Goal: Task Accomplishment & Management: Use online tool/utility

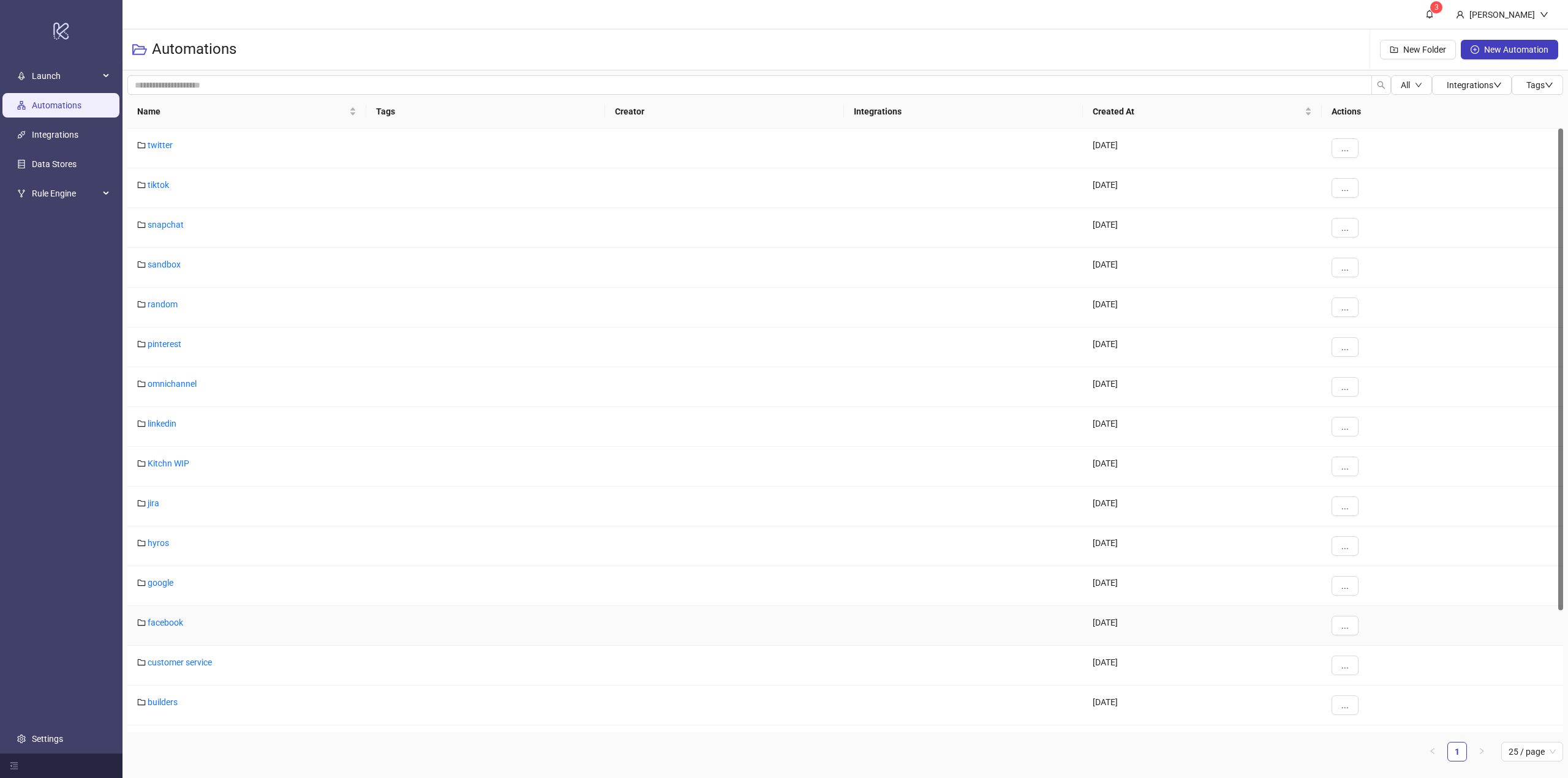
scroll to position [152, 0]
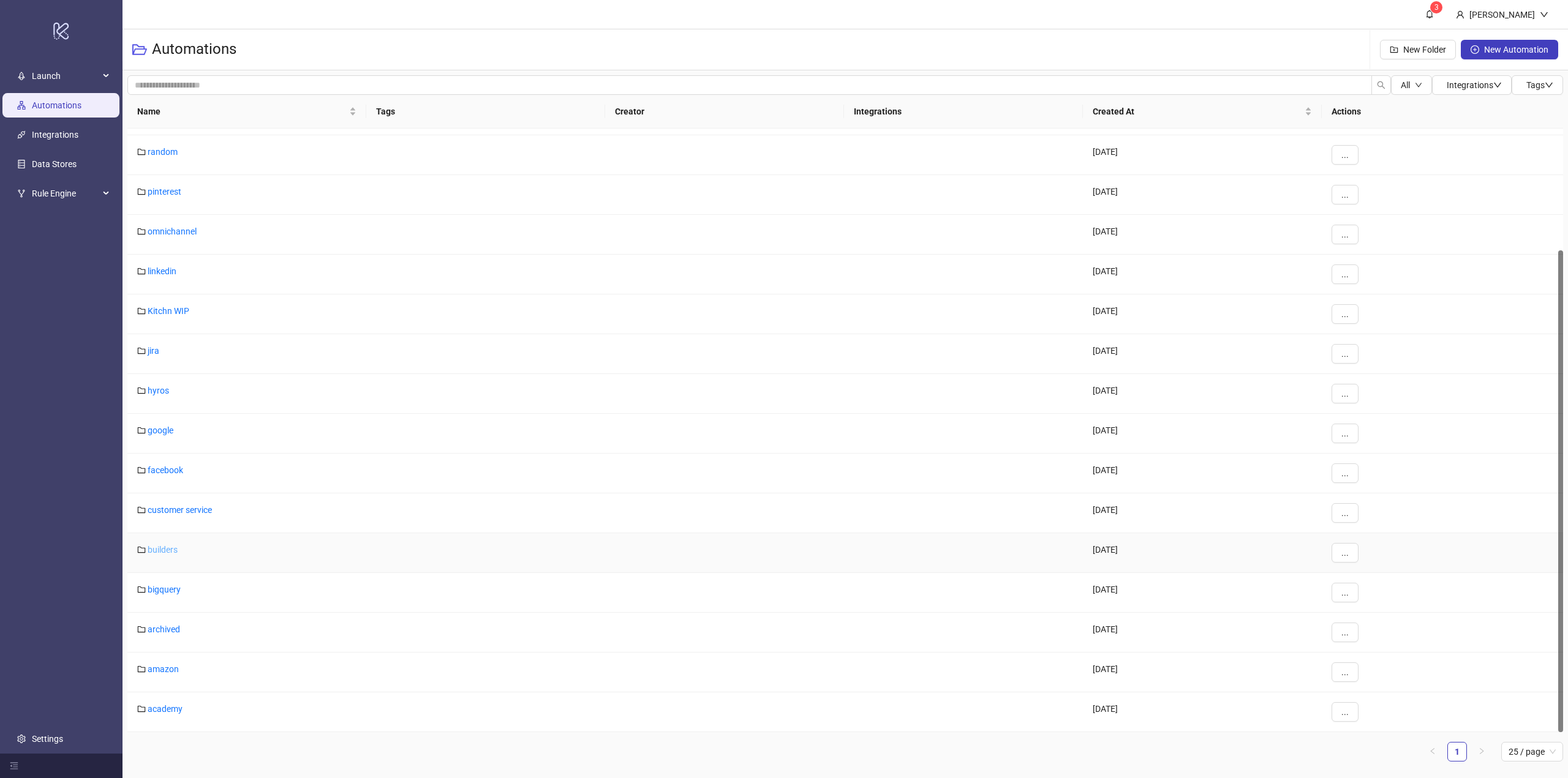
click at [161, 550] on link "builders" at bounding box center [163, 549] width 30 height 10
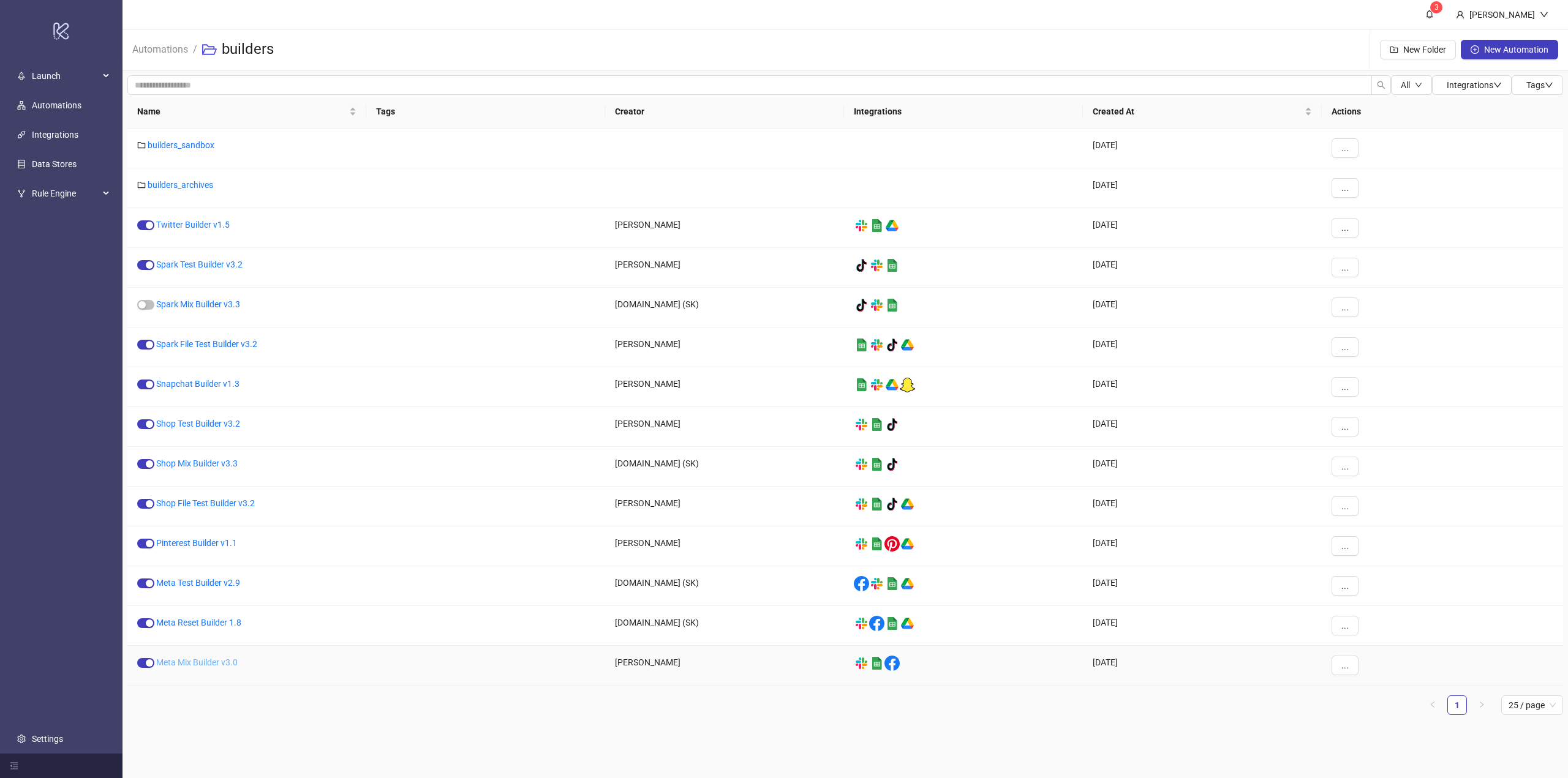
click at [207, 662] on link "Meta Mix Builder v3.0" at bounding box center [197, 662] width 82 height 10
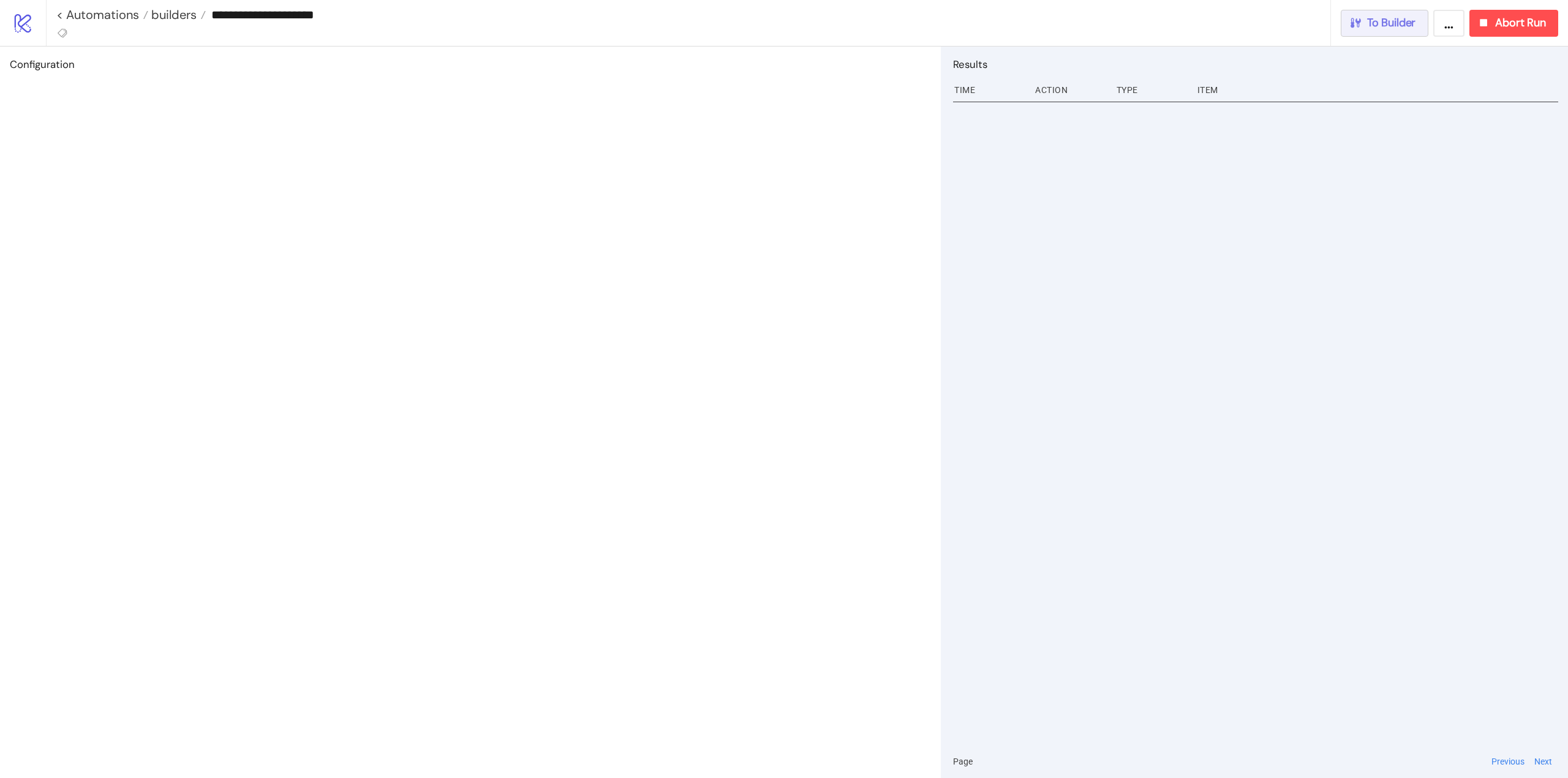
click at [1395, 22] on span "To Builder" at bounding box center [1391, 23] width 49 height 14
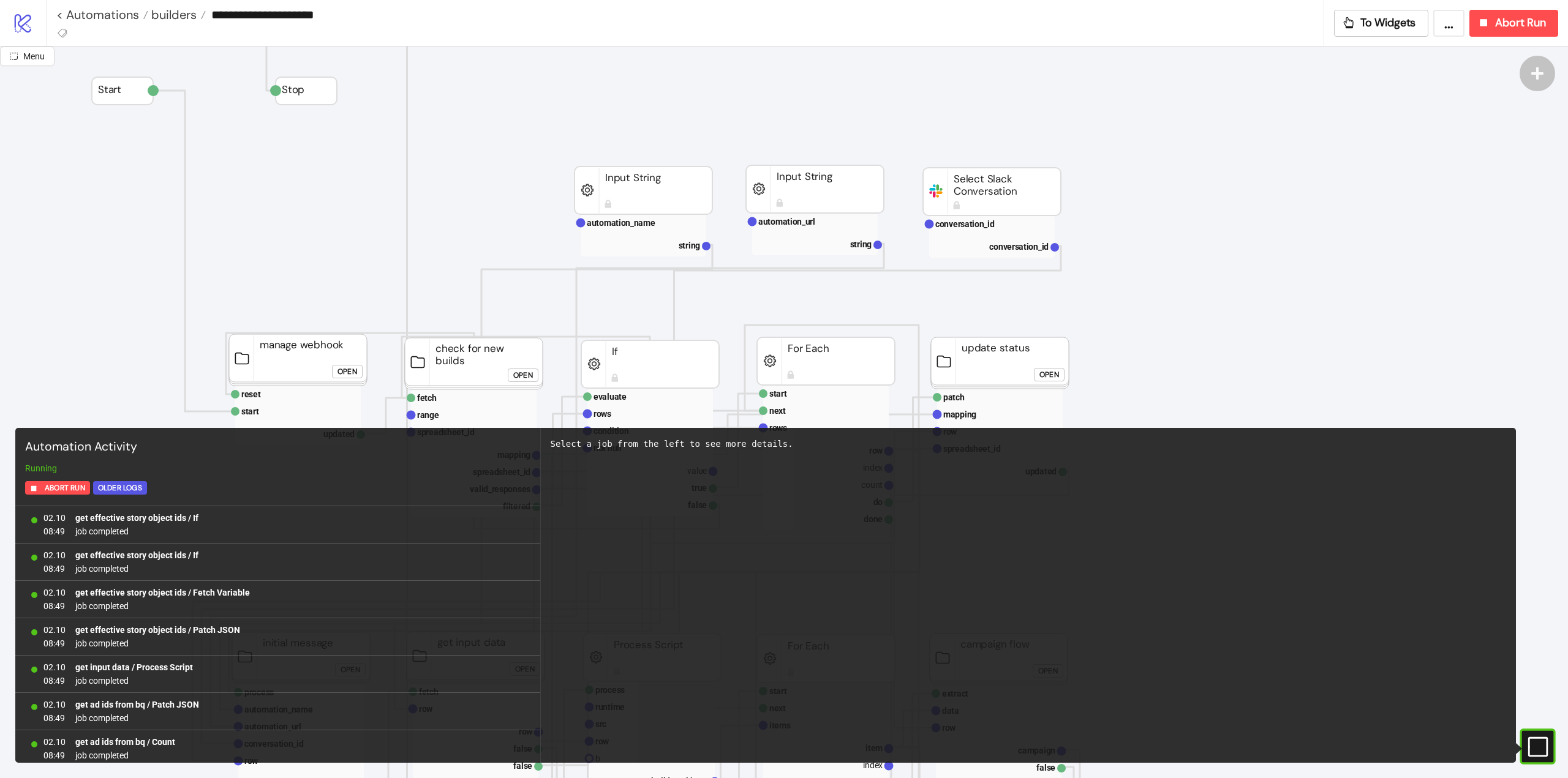
scroll to position [1014, 0]
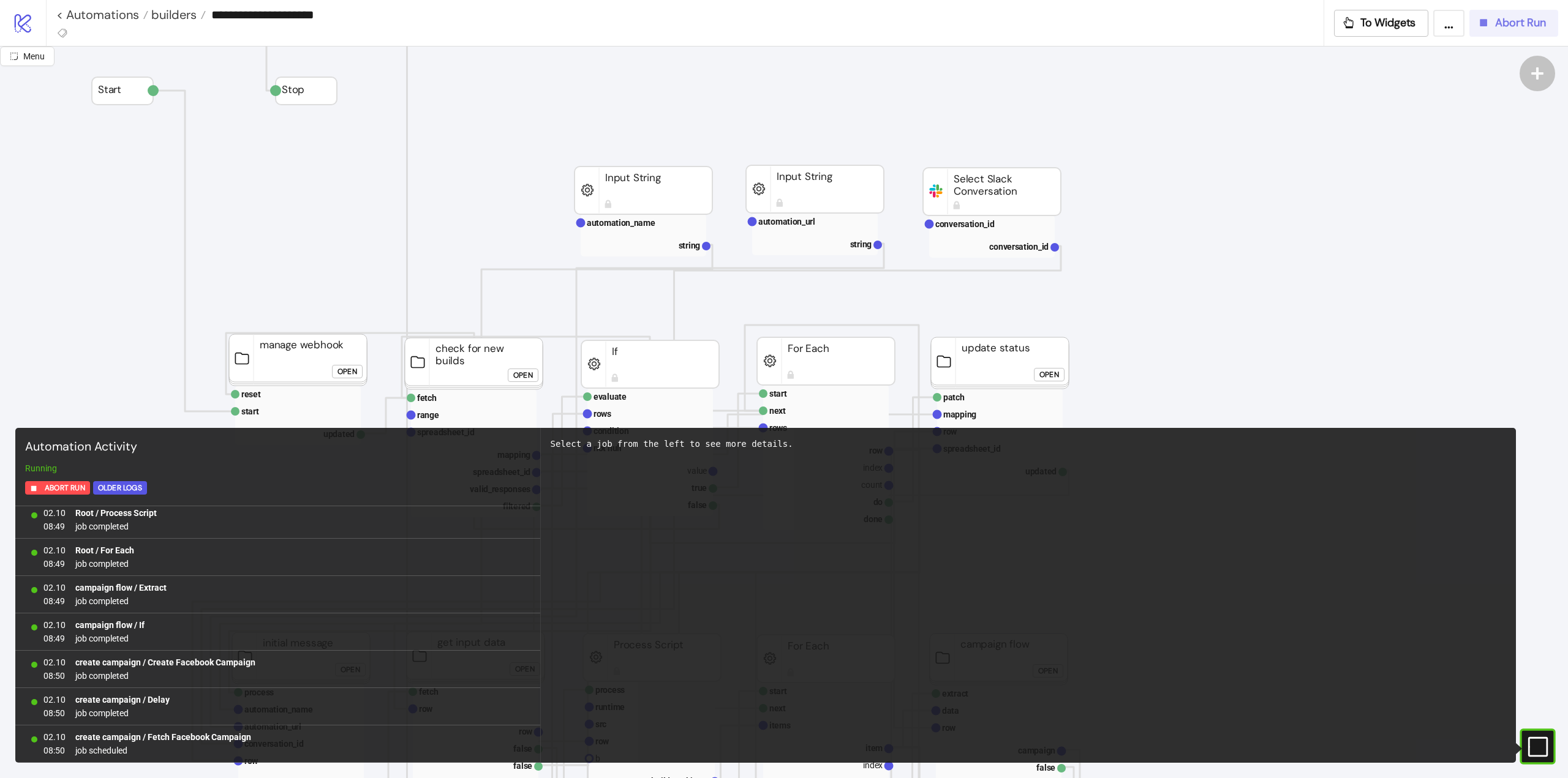
click at [1511, 25] on span "Abort Run" at bounding box center [1521, 23] width 51 height 14
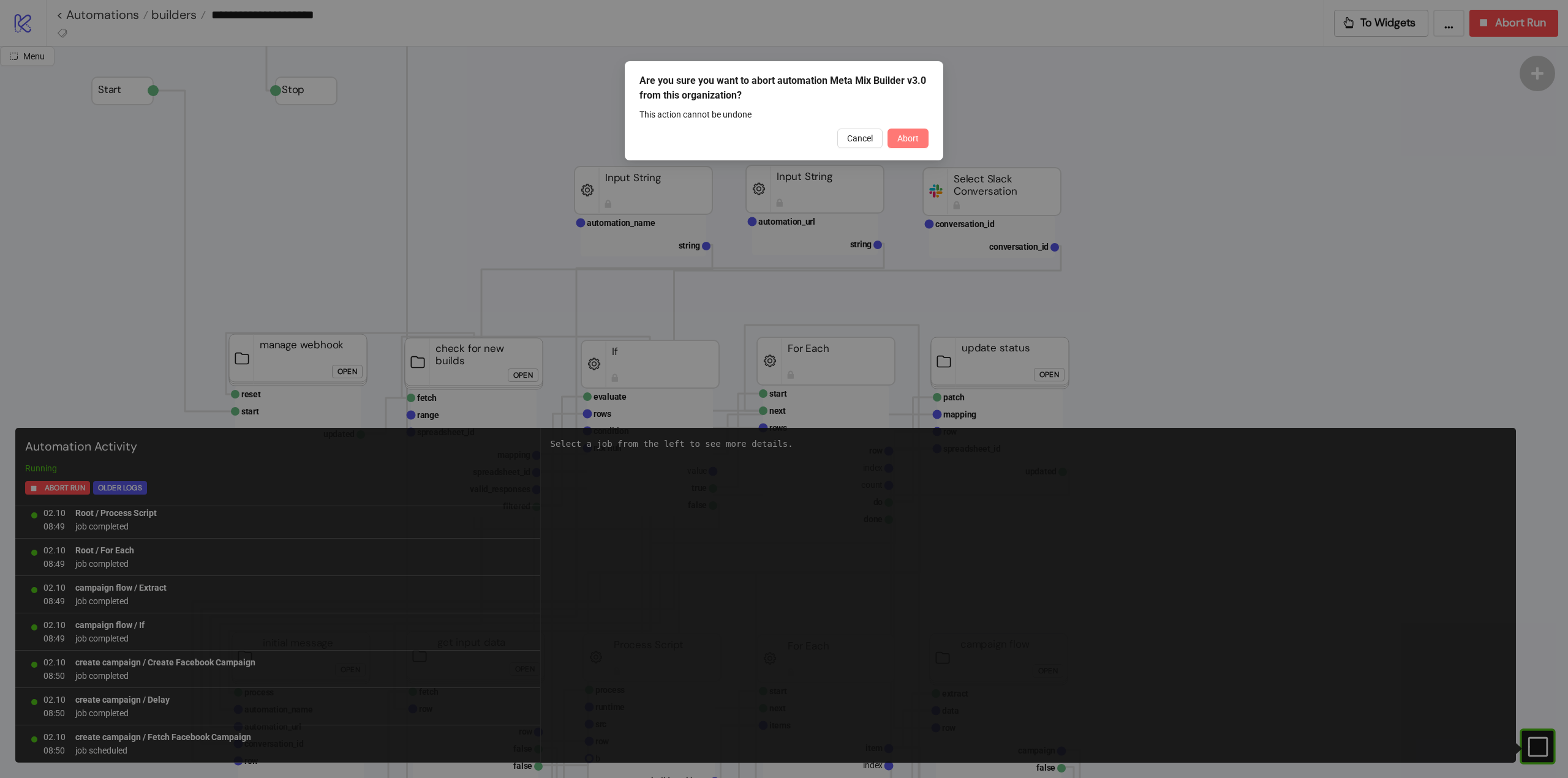
click at [907, 142] on span "Abort" at bounding box center [908, 138] width 21 height 10
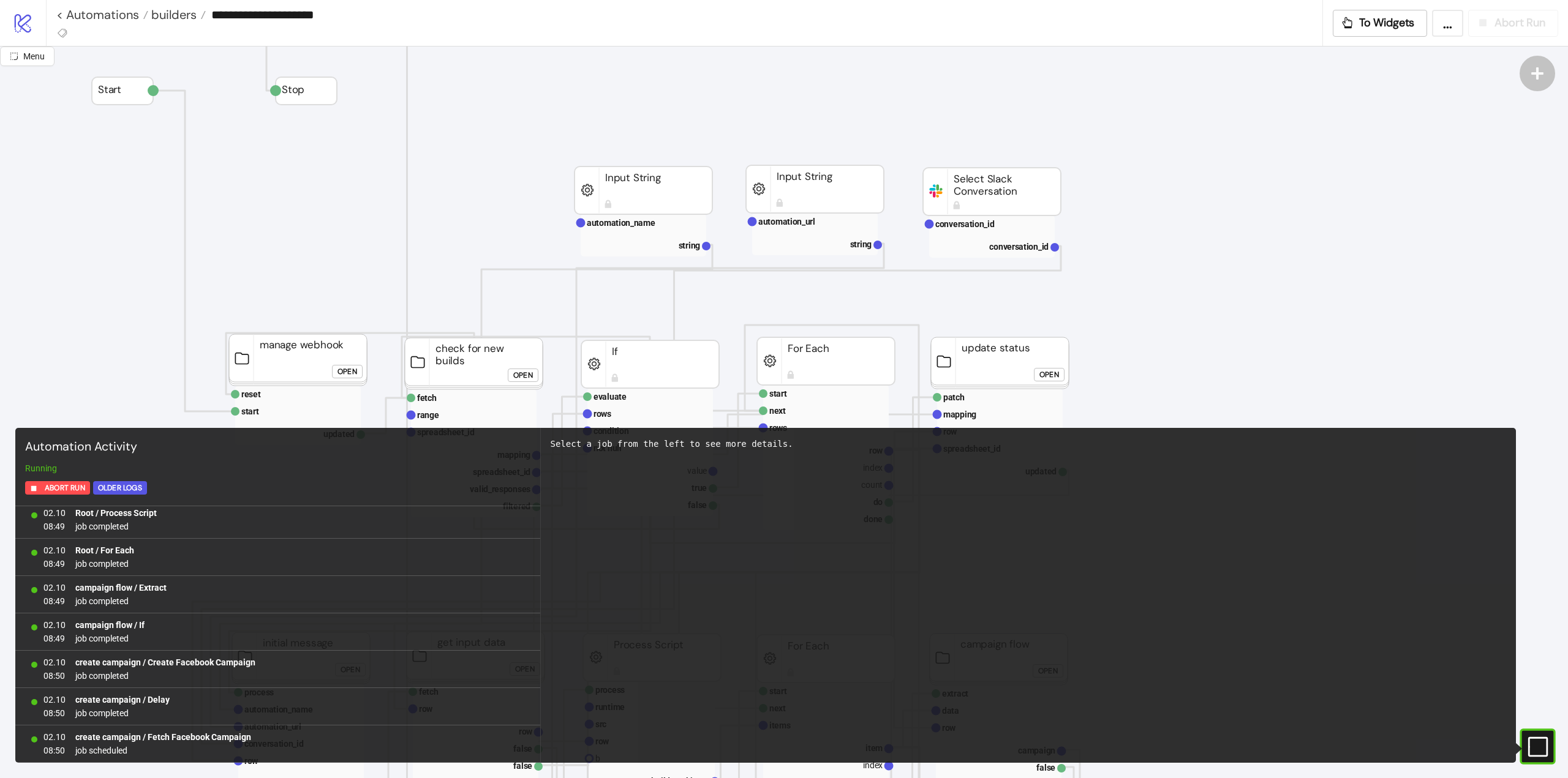
scroll to position [0, 0]
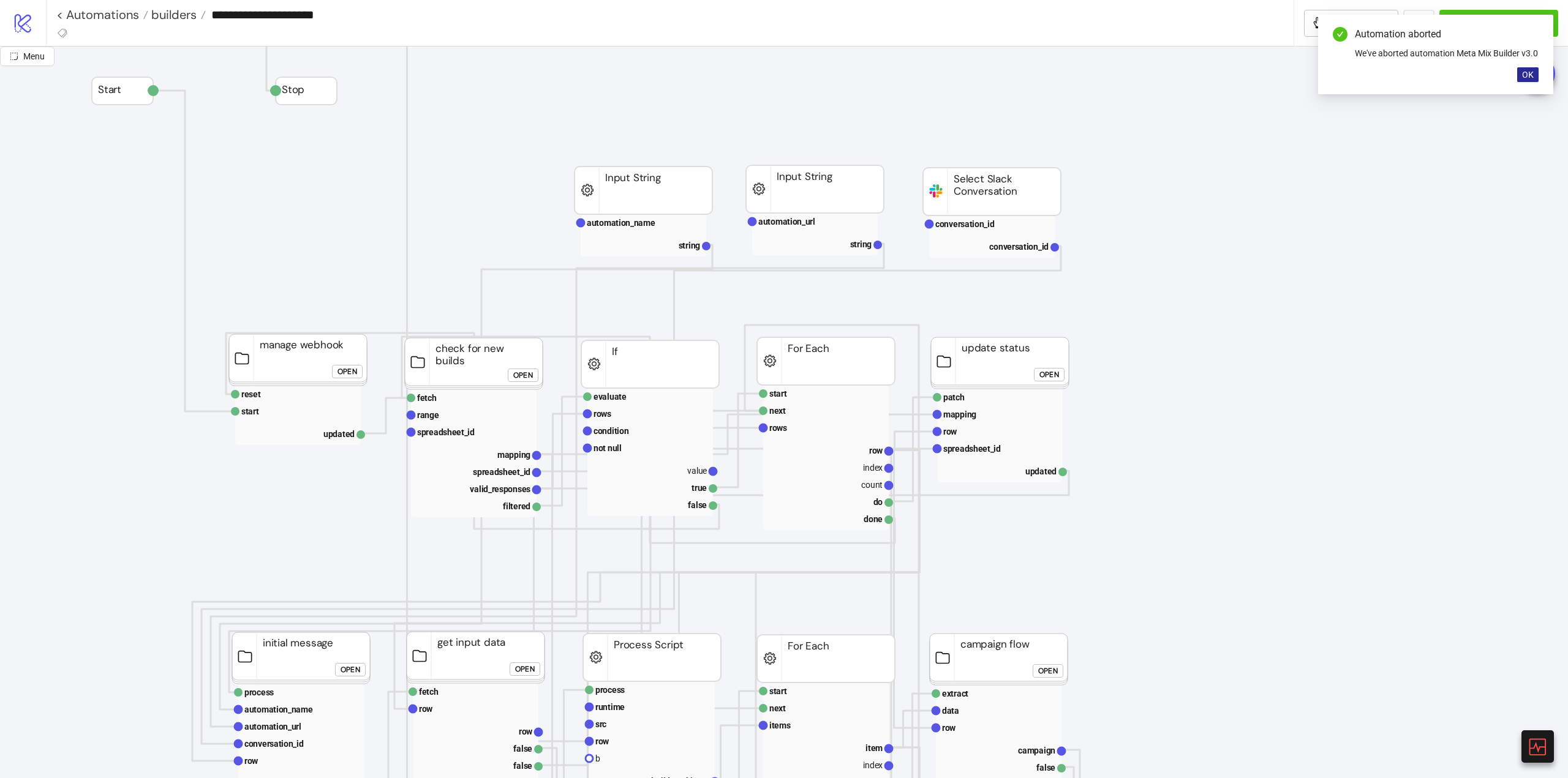
click at [1522, 80] on span "OK" at bounding box center [1527, 74] width 11 height 10
click at [1488, 27] on span "Run Automation" at bounding box center [1505, 23] width 81 height 14
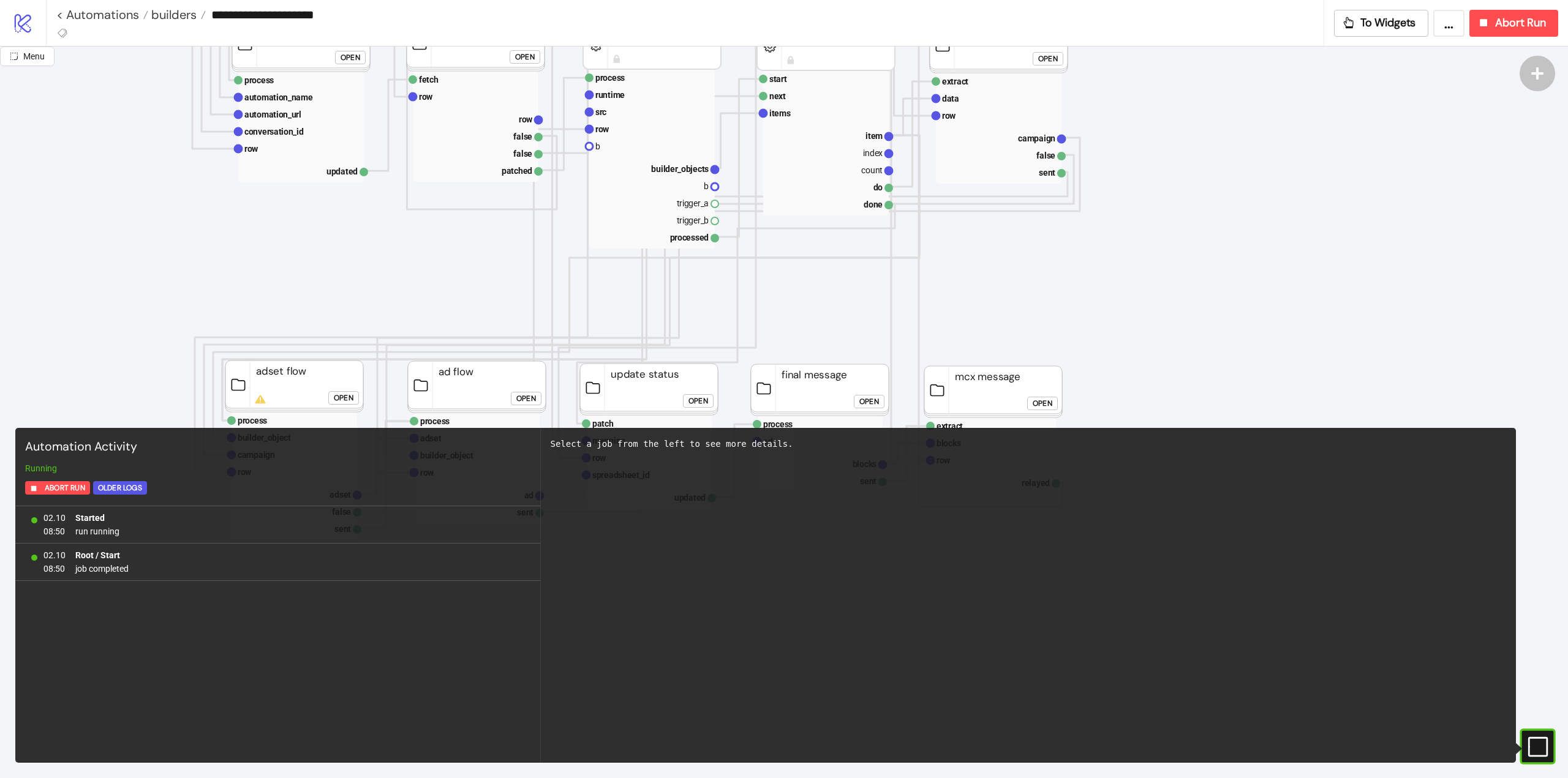
scroll to position [490, 0]
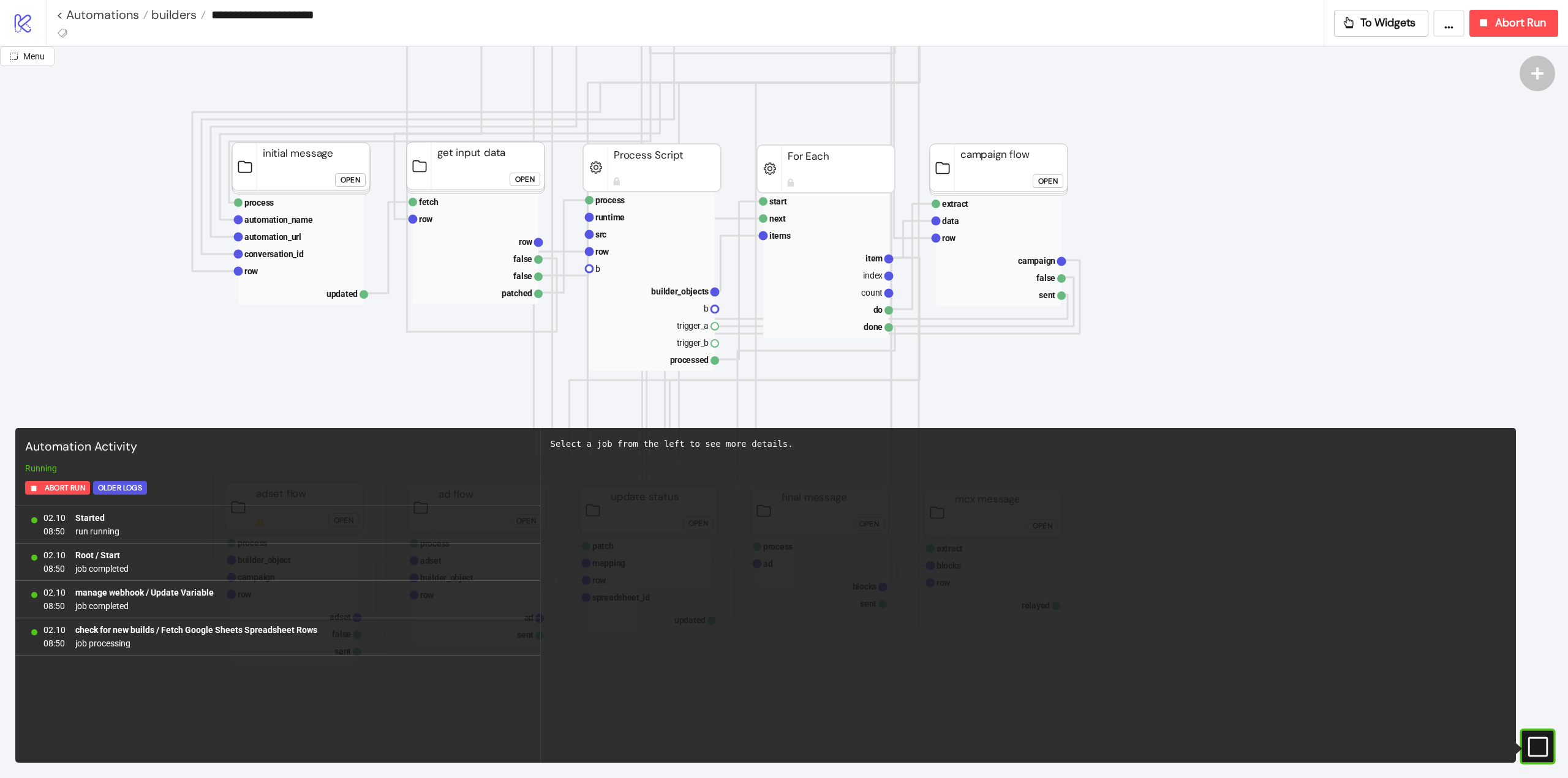
click at [1047, 177] on div "Open" at bounding box center [1048, 182] width 19 height 14
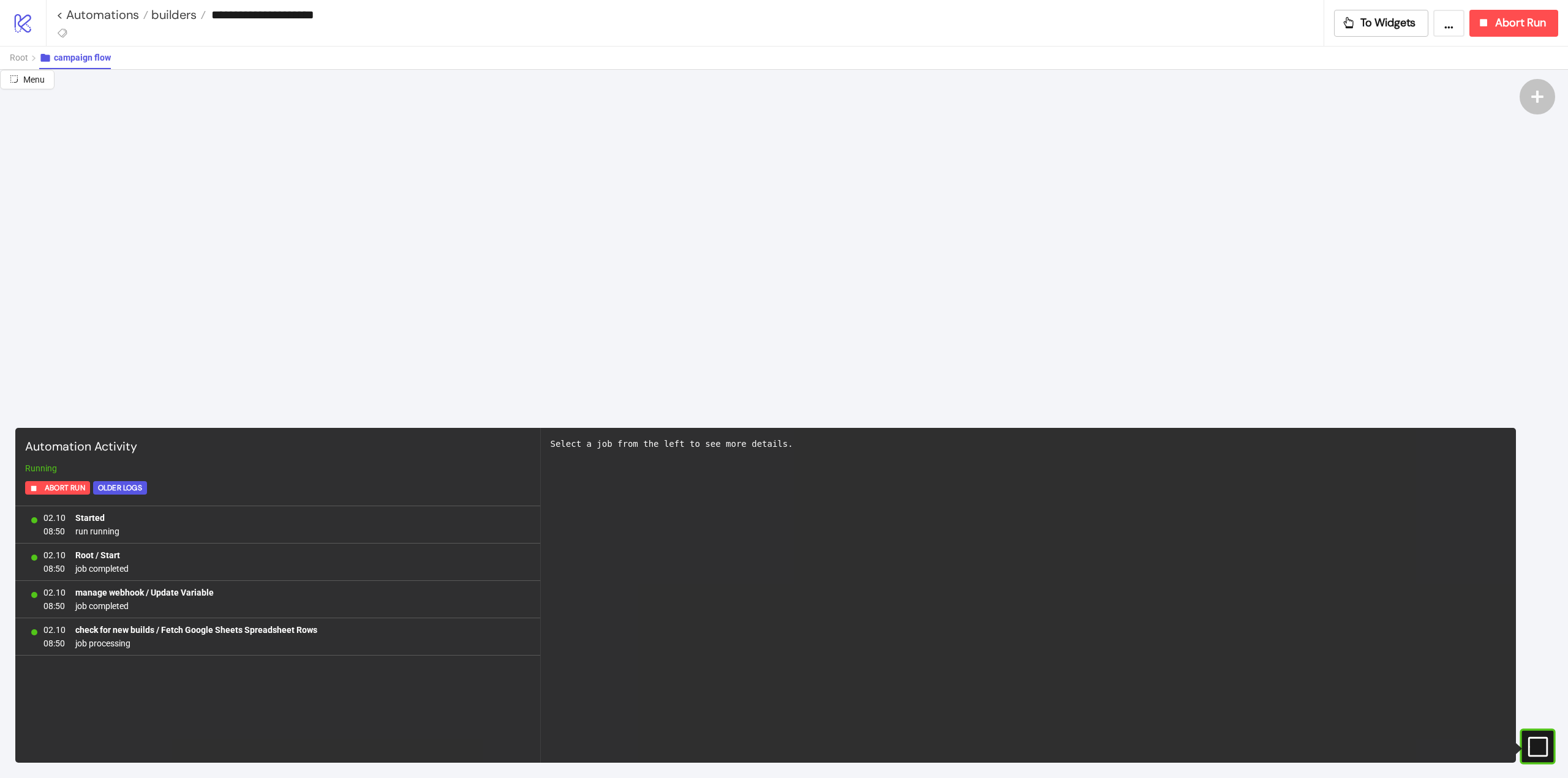
scroll to position [122, 0]
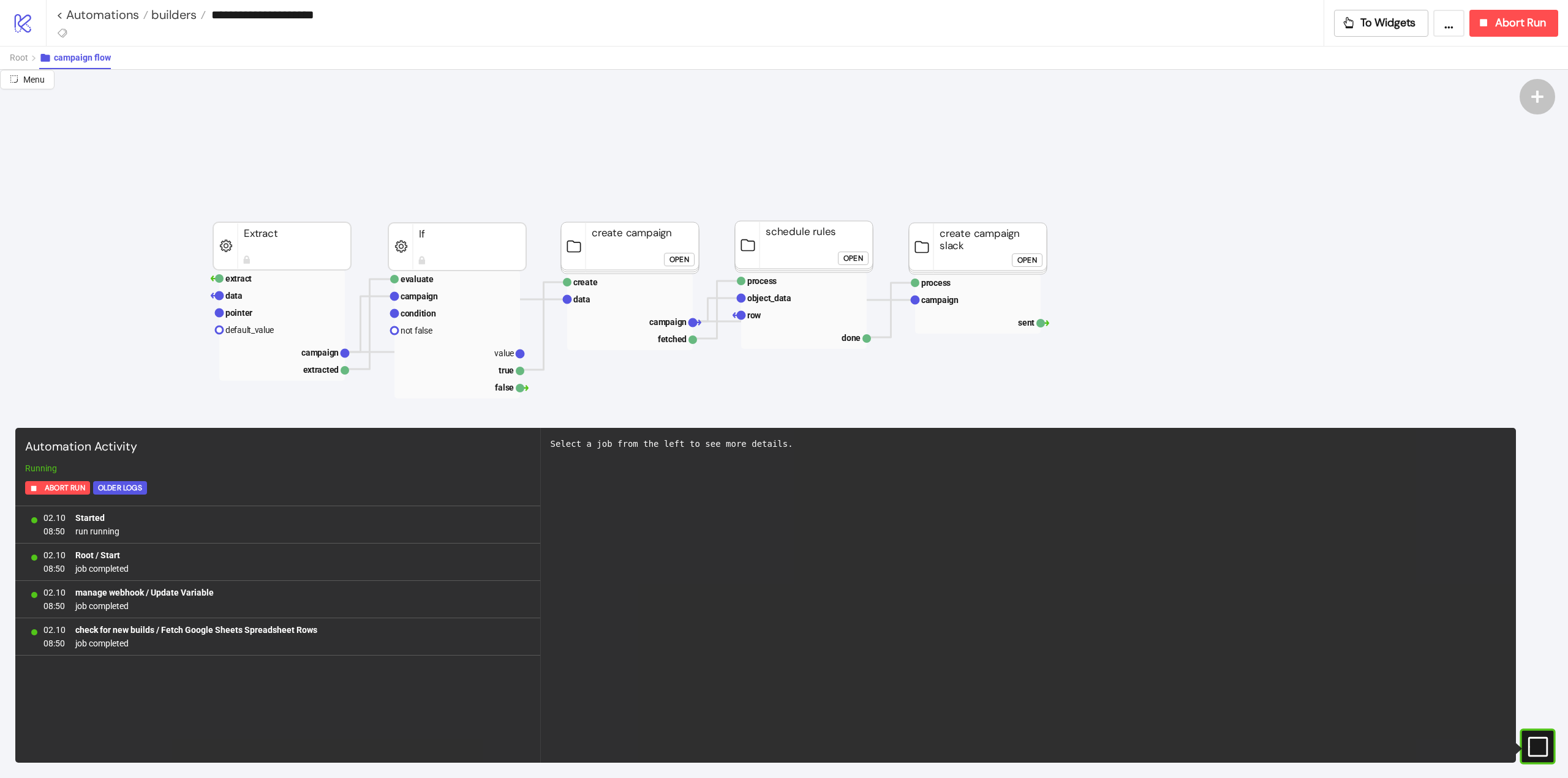
click at [673, 262] on div "Open" at bounding box center [679, 259] width 19 height 14
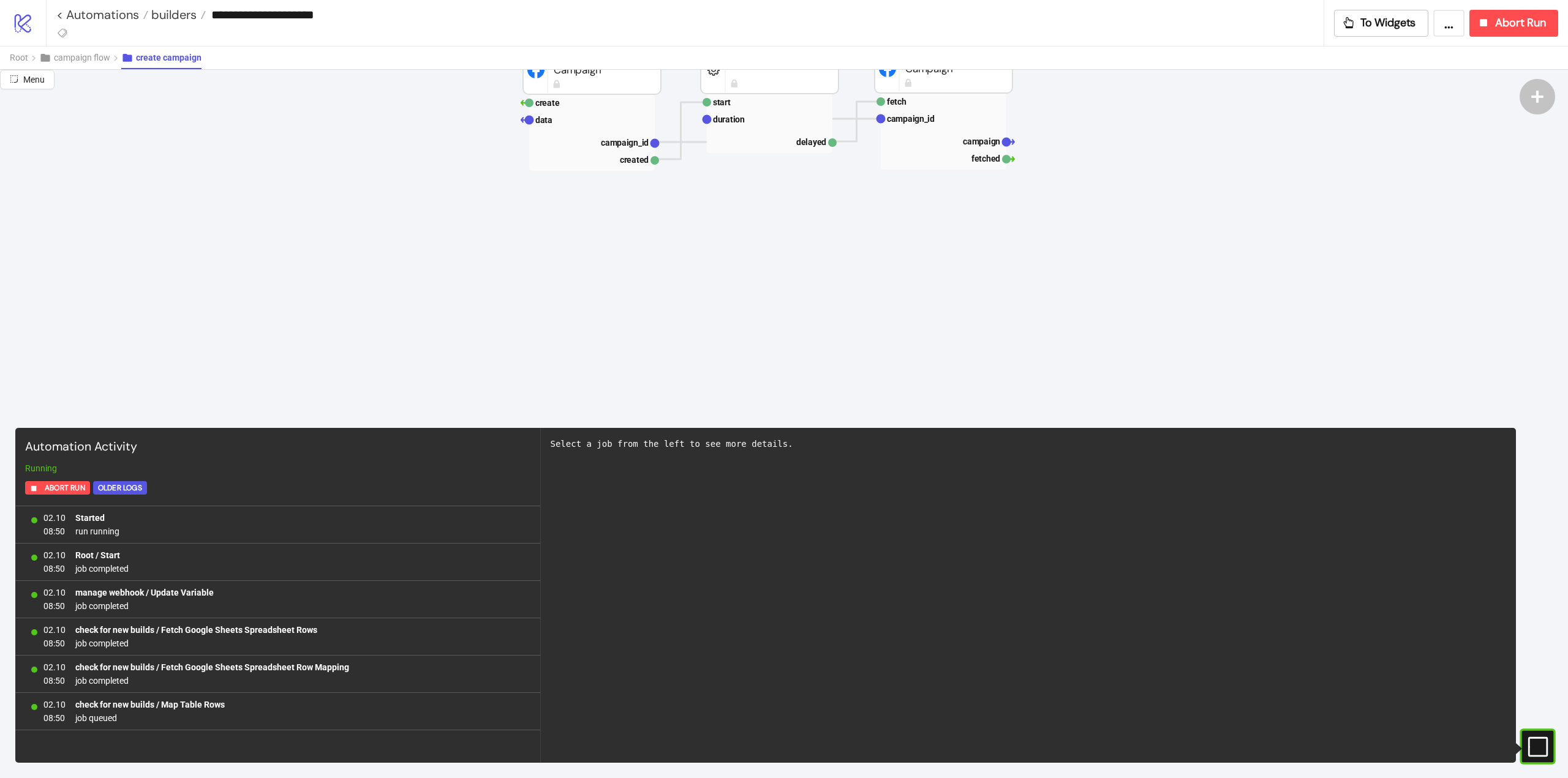
scroll to position [796, 0]
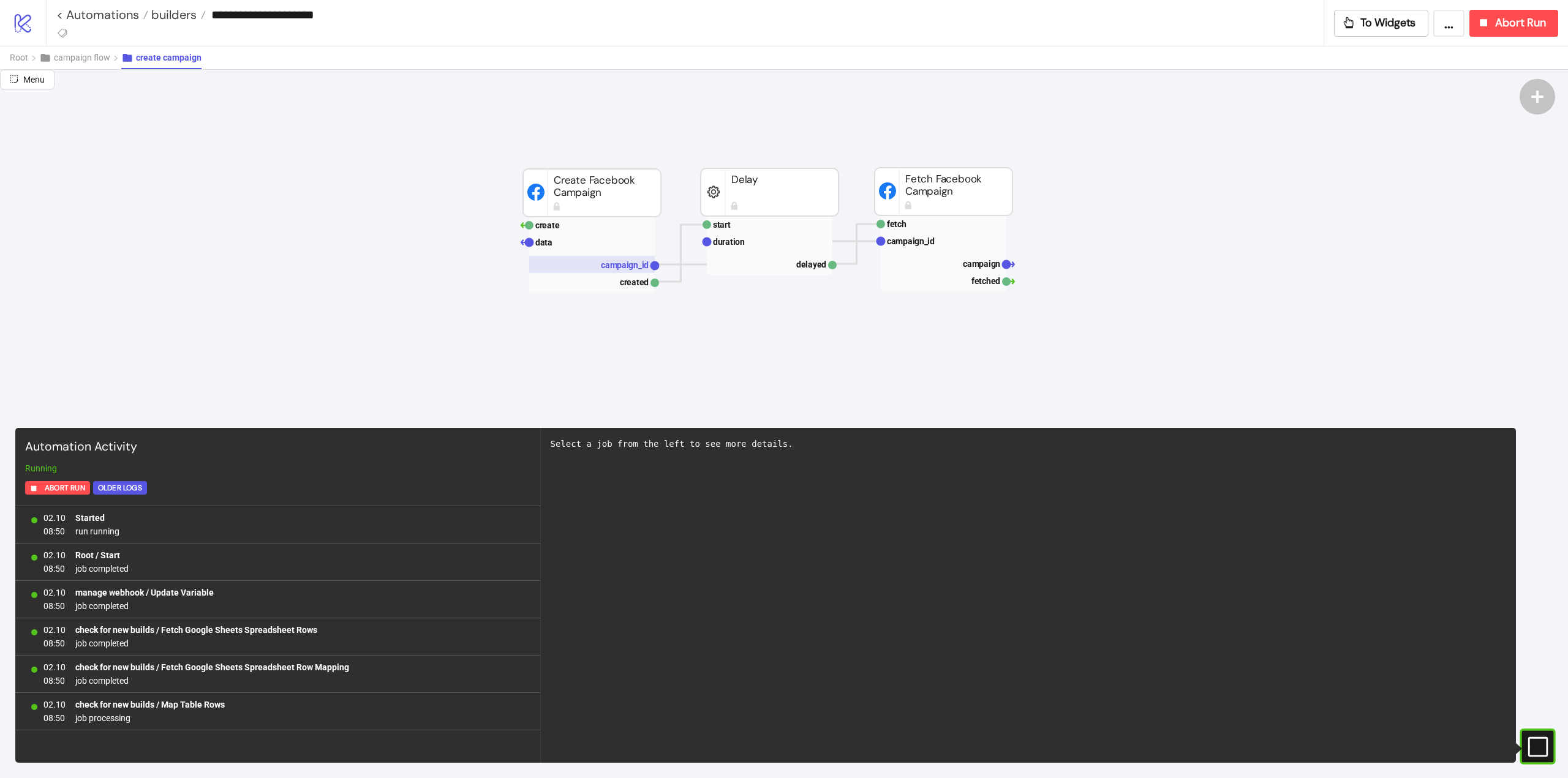
click at [610, 267] on text "campaign_id" at bounding box center [624, 265] width 47 height 10
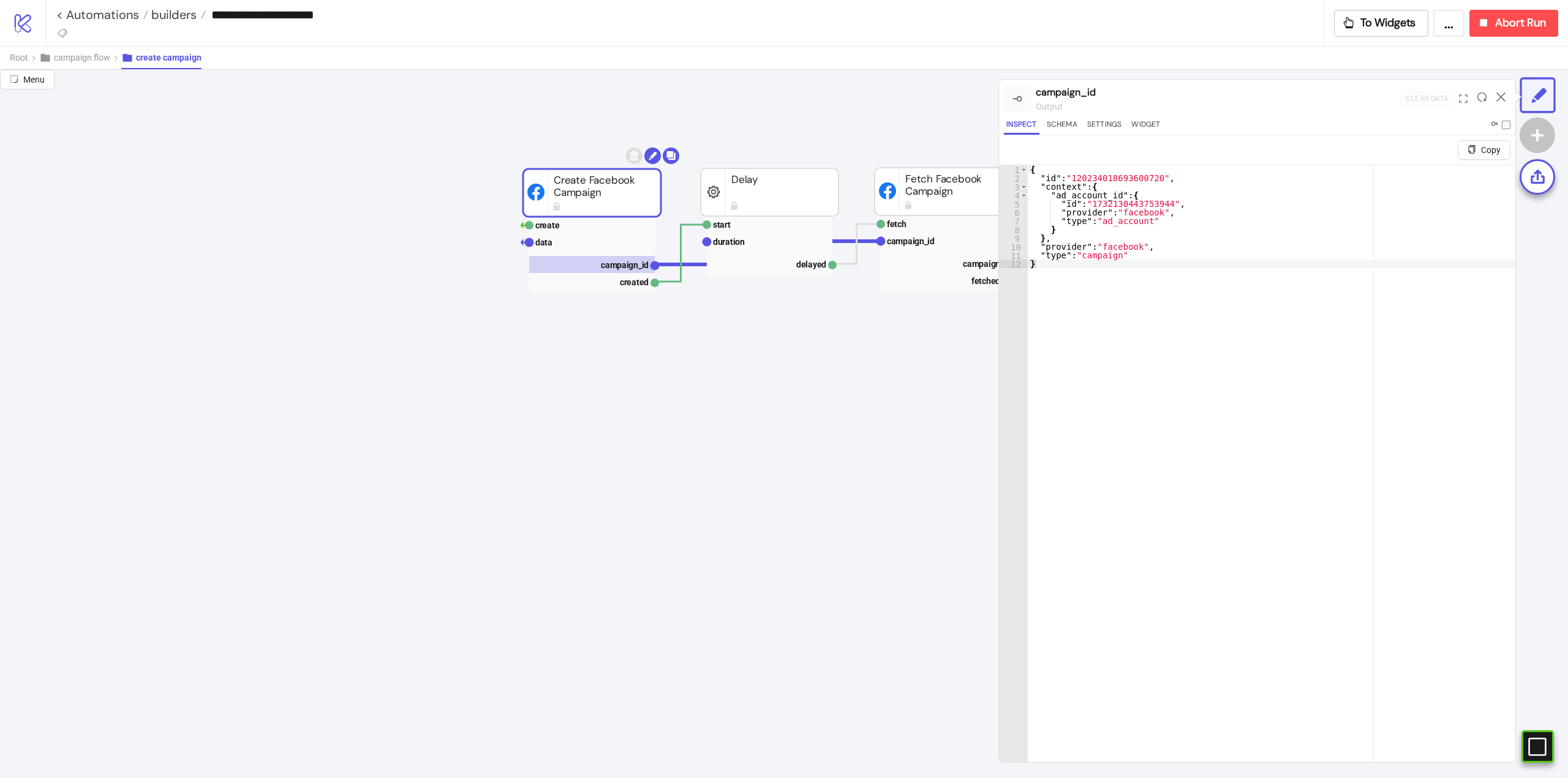
type textarea "**********"
click at [1100, 175] on div "{ "id" : "120234018693600720" , "context" : { "ad_account_id" : { "id" : "17321…" at bounding box center [1271, 487] width 488 height 643
click at [1499, 98] on icon at bounding box center [1500, 97] width 9 height 9
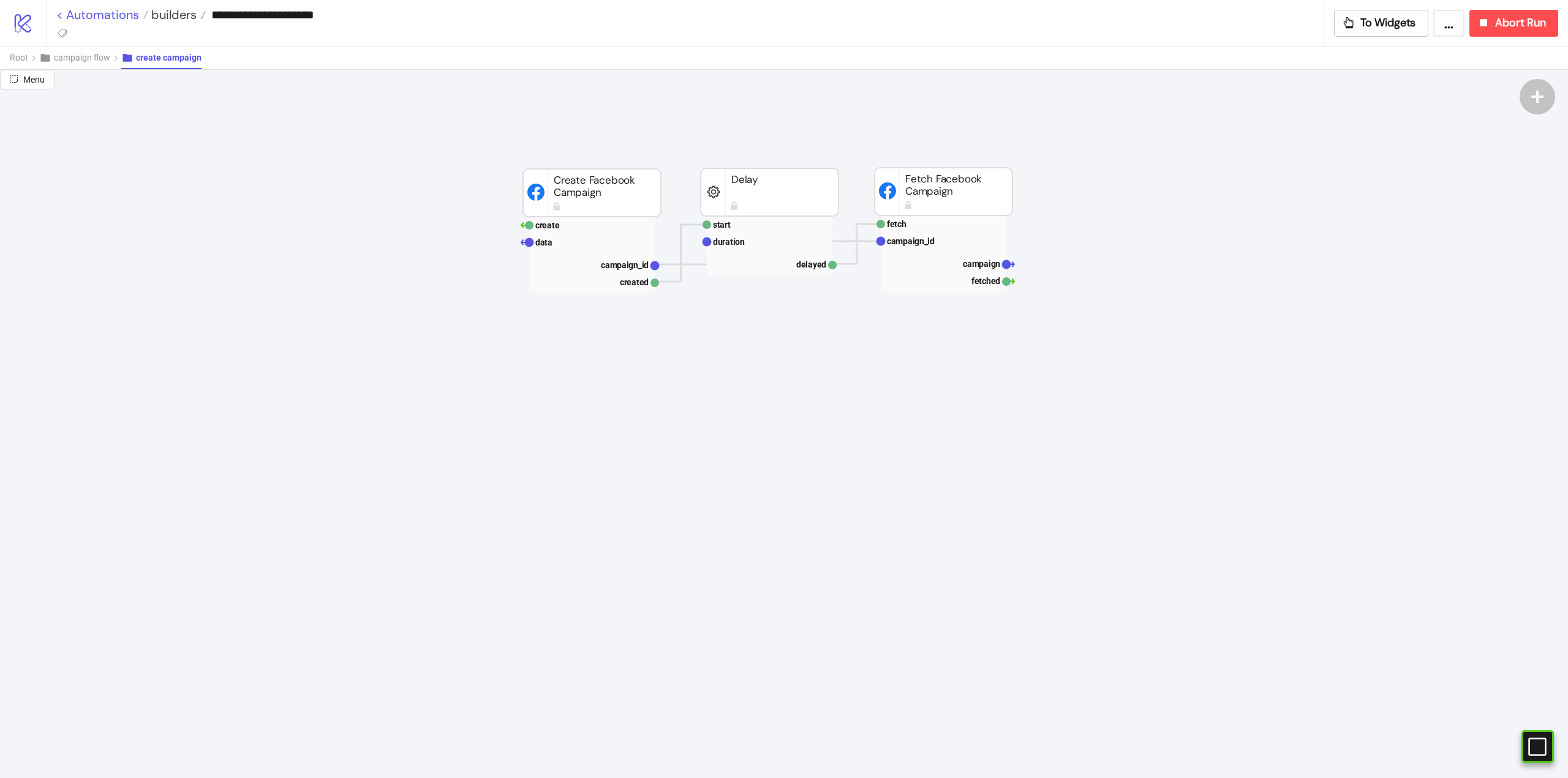
click at [113, 18] on link "< Automations" at bounding box center [102, 15] width 92 height 12
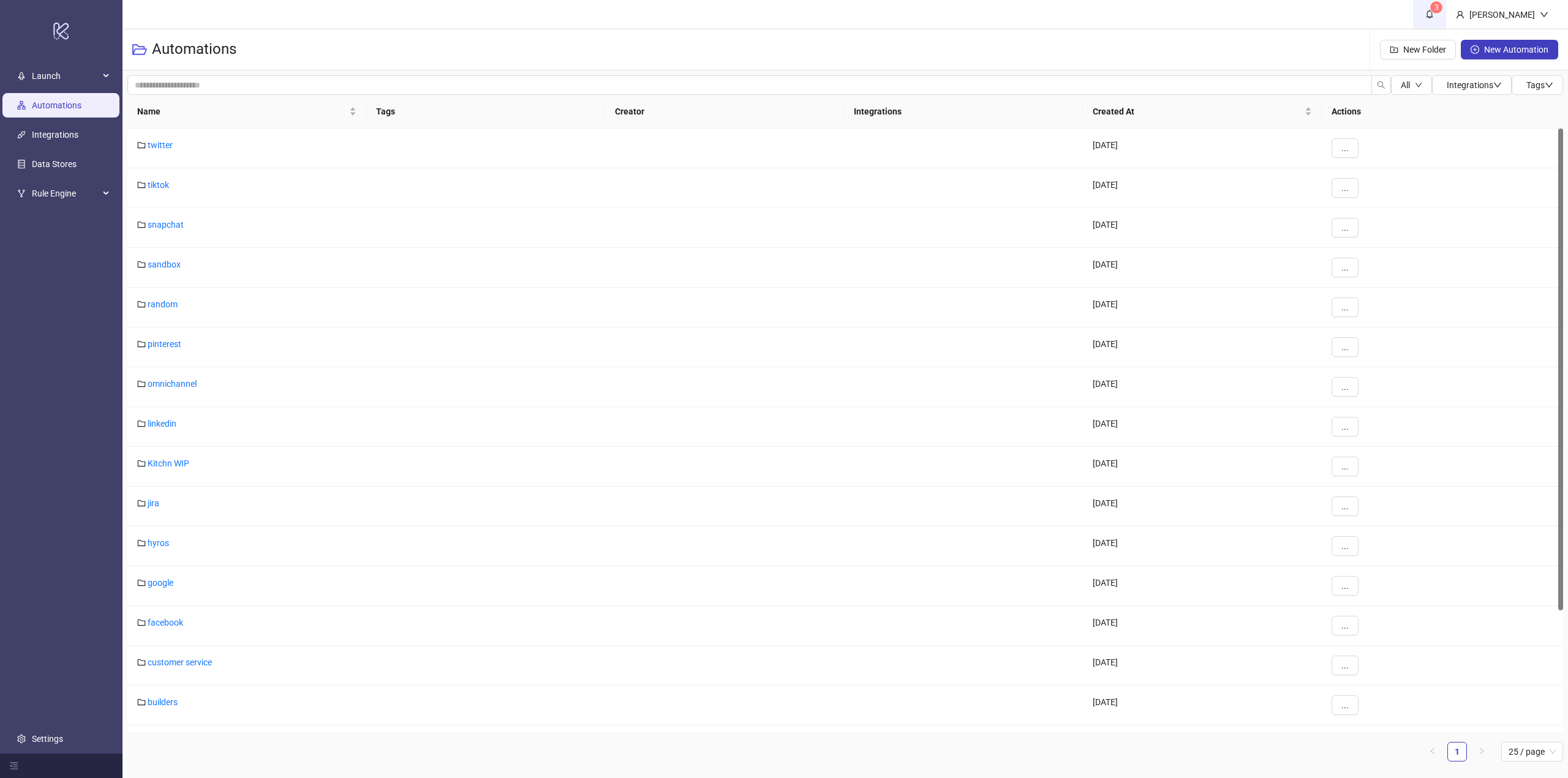
click at [1434, 13] on icon "bell" at bounding box center [1429, 14] width 9 height 9
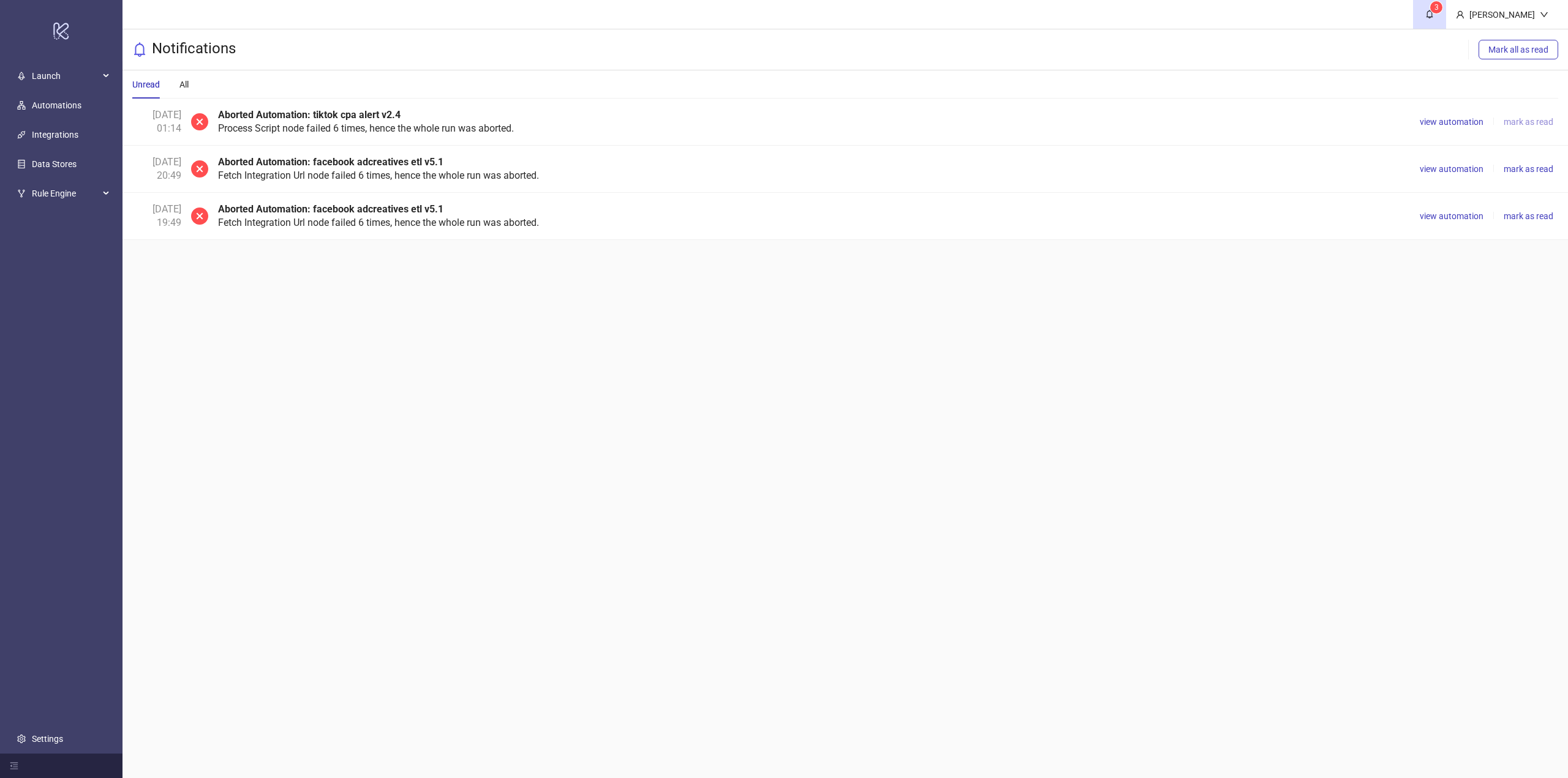
click at [1521, 118] on span "mark as read" at bounding box center [1528, 121] width 49 height 10
click at [1526, 125] on span "mark as read" at bounding box center [1528, 121] width 49 height 10
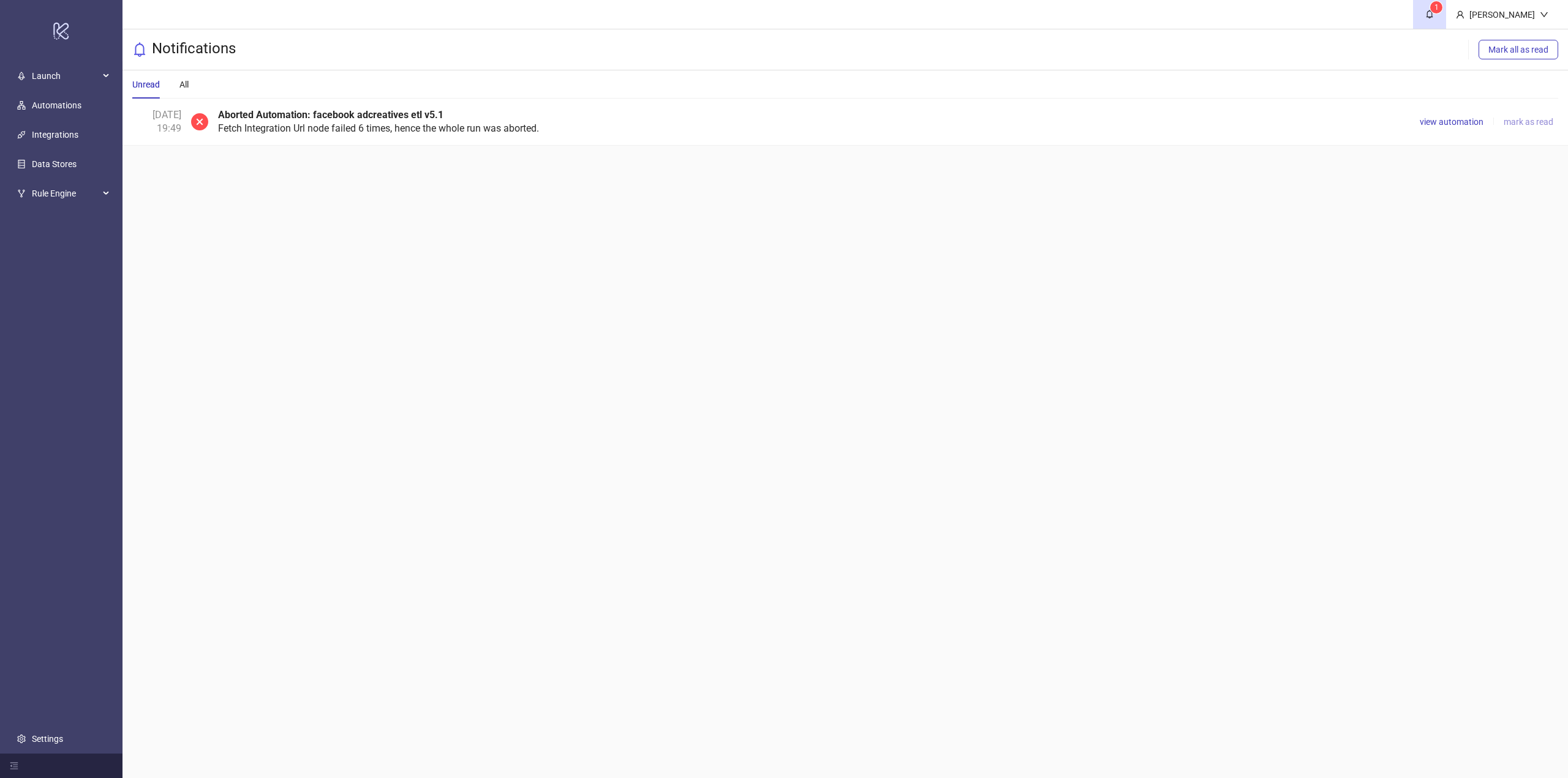
click at [1526, 125] on span "mark as read" at bounding box center [1528, 121] width 49 height 10
drag, startPoint x: 869, startPoint y: 217, endPoint x: 819, endPoint y: 209, distance: 50.6
click at [869, 217] on main "[PERSON_NAME] Notifications Unread All No data No unread notifications" at bounding box center [845, 389] width 1445 height 778
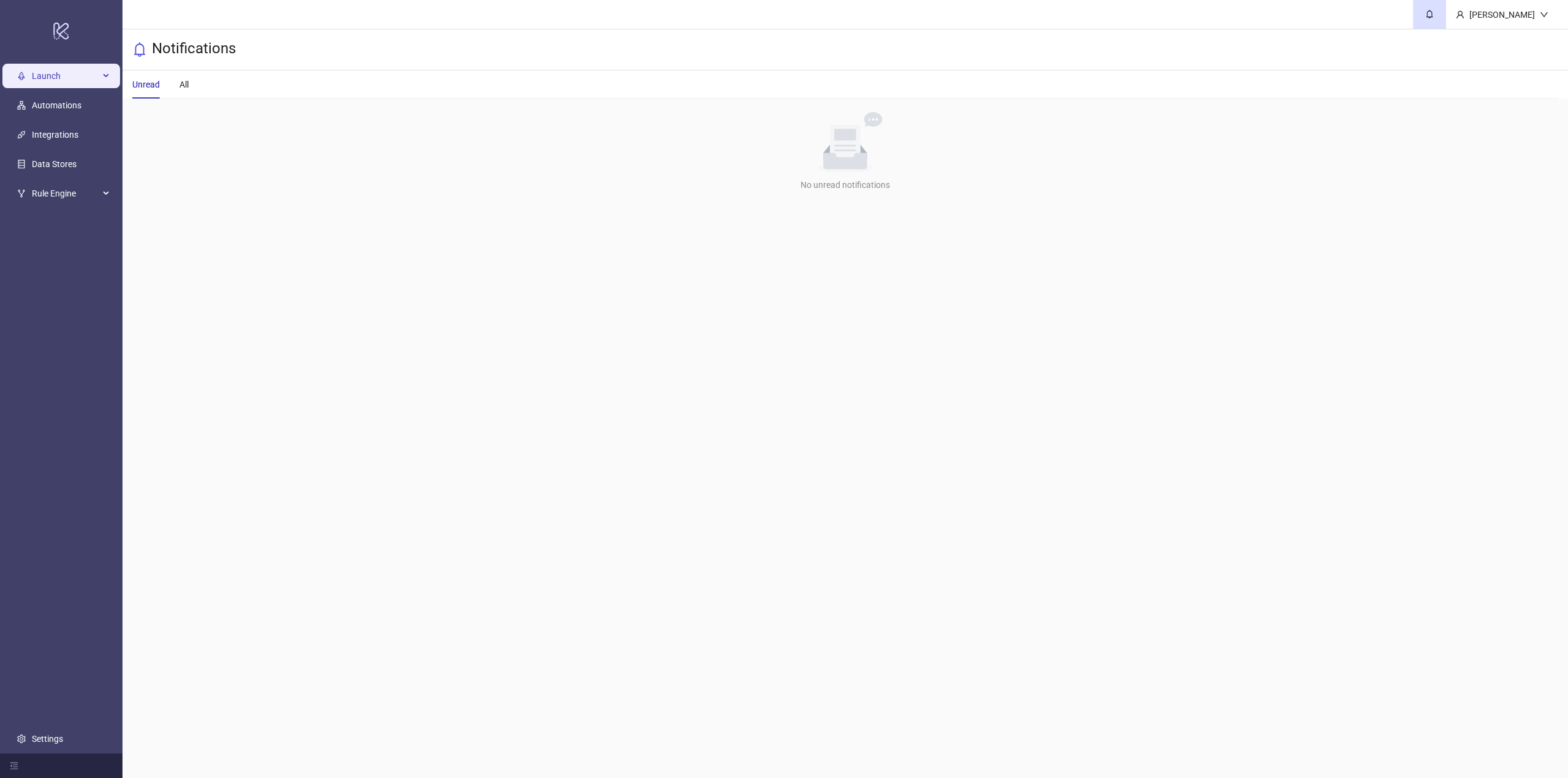
click at [26, 76] on div "Launch" at bounding box center [62, 76] width 118 height 25
click at [29, 76] on div "Launch" at bounding box center [62, 76] width 118 height 25
drag, startPoint x: 54, startPoint y: 108, endPoint x: 82, endPoint y: 112, distance: 28.3
click at [54, 108] on link "Automations" at bounding box center [56, 105] width 49 height 10
